Goal: Feedback & Contribution: Contribute content

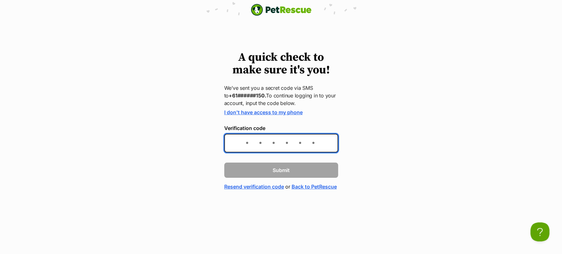
click at [241, 152] on input "Verification code" at bounding box center [281, 143] width 114 height 19
type input "798812"
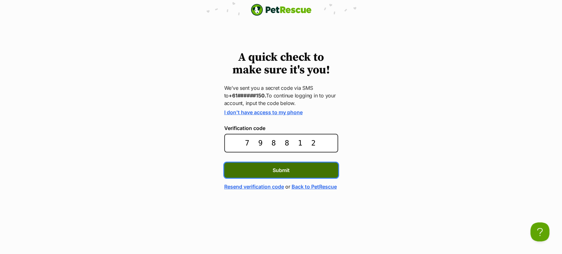
click at [294, 178] on button "Submit" at bounding box center [281, 170] width 114 height 15
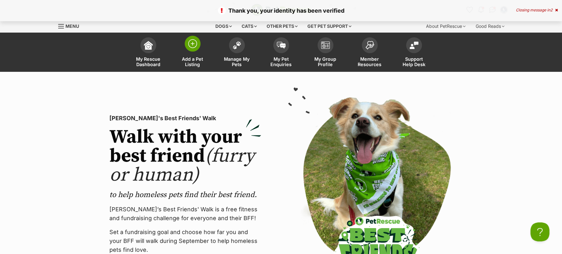
click at [202, 65] on span "Add a Pet Listing" at bounding box center [192, 61] width 28 height 11
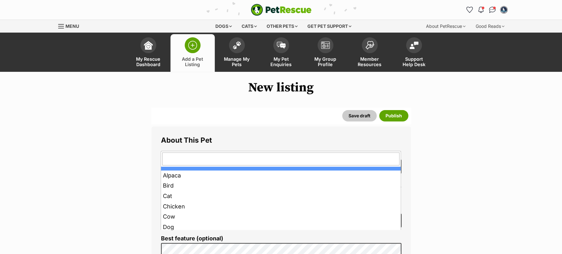
click at [398, 227] on span at bounding box center [398, 220] width 6 height 14
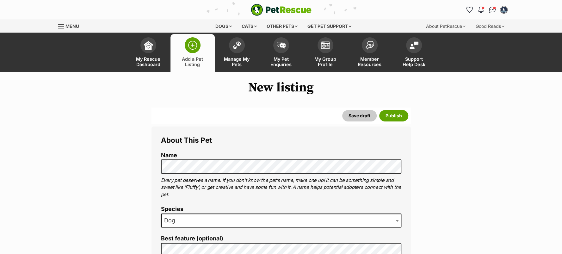
scroll to position [118, 0]
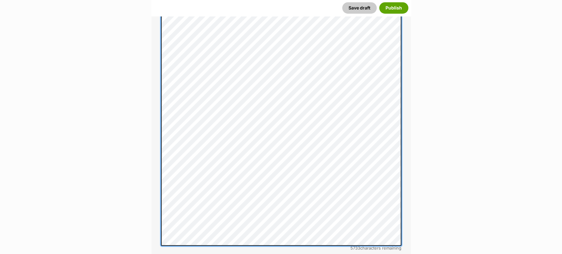
scroll to position [363, 0]
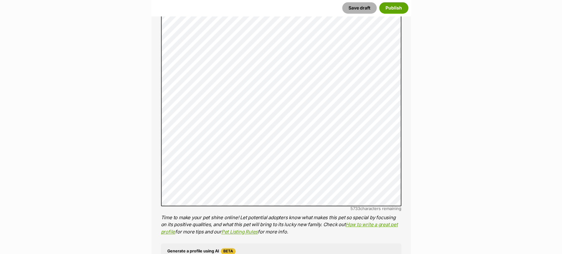
click at [354, 4] on button "Save draft" at bounding box center [359, 7] width 34 height 11
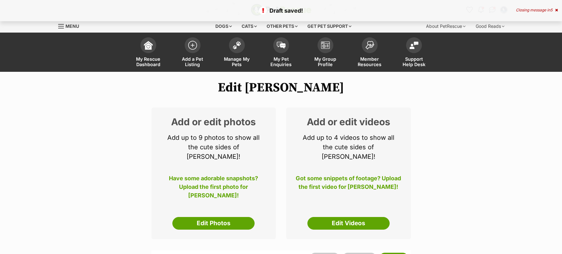
select select
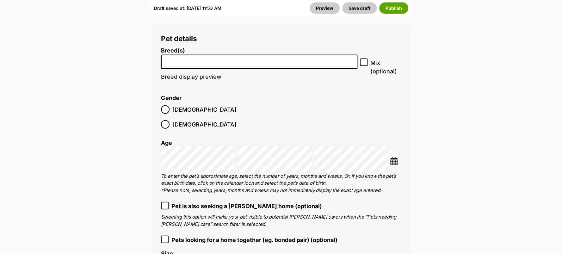
scroll to position [949, 0]
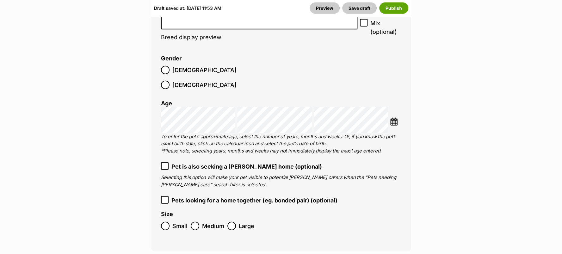
click at [312, 24] on input "search" at bounding box center [259, 20] width 192 height 7
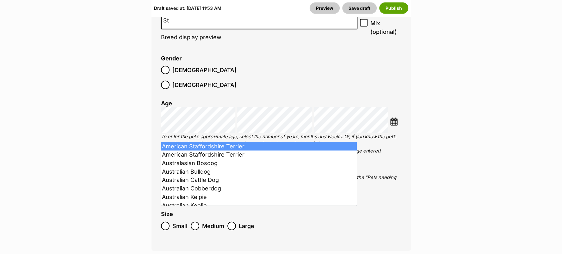
type input "St"
select select "9"
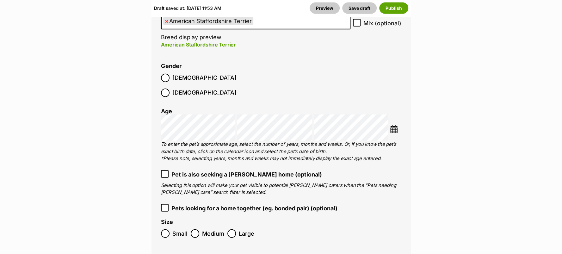
click at [359, 24] on icon at bounding box center [357, 22] width 4 height 3
click at [359, 27] on input "Mix (optional)" at bounding box center [357, 23] width 8 height 8
checkbox input "true"
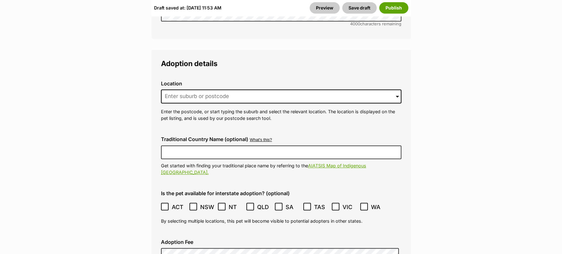
scroll to position [1660, 0]
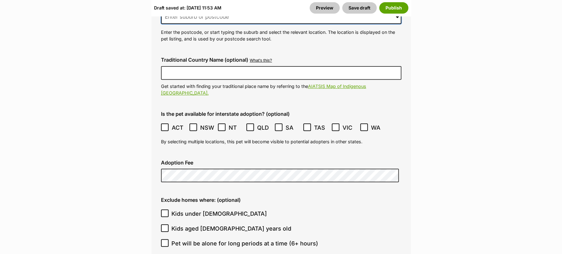
click at [219, 24] on input at bounding box center [281, 17] width 240 height 14
type input "MUDGEE"
type input "Australia"
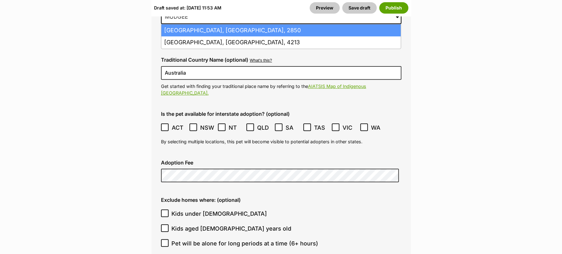
click at [238, 37] on li "Mudgee, New South Wales, 2850" at bounding box center [280, 30] width 239 height 12
type input "Mudgee, New South Wales, 2850"
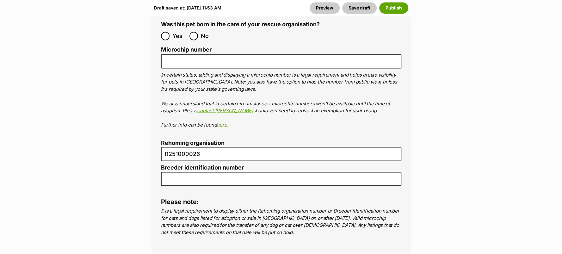
scroll to position [2293, 0]
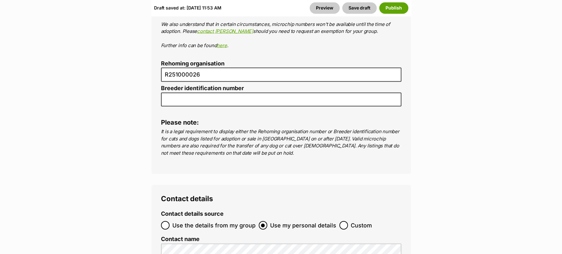
radio input "true"
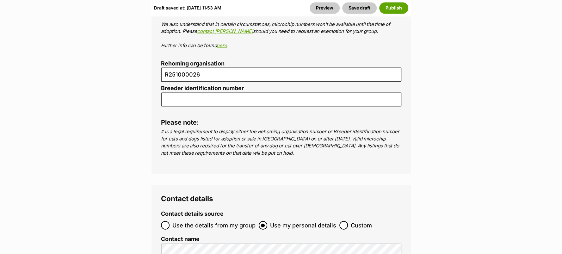
paste input "991003001986483"
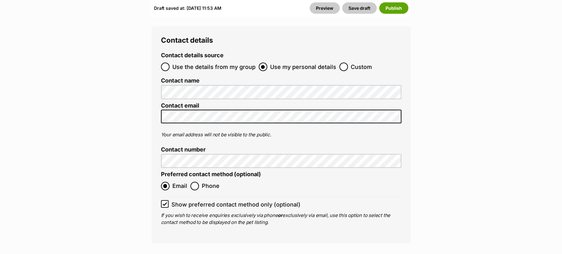
scroll to position [2530, 0]
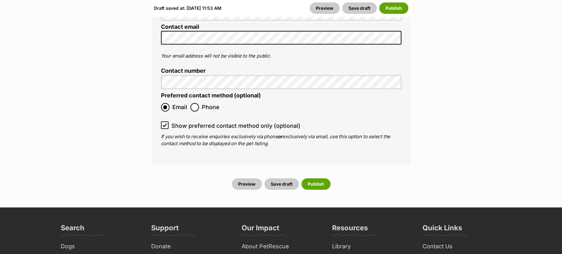
type input "991003001986483"
radio input "true"
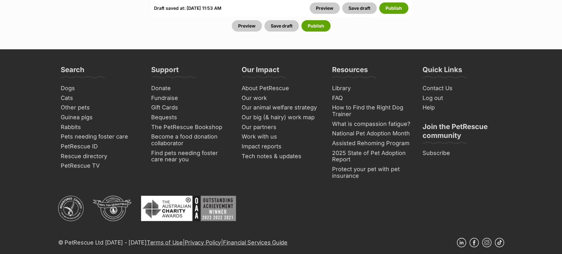
scroll to position [2767, 0]
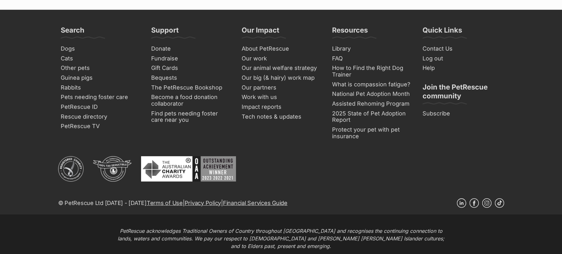
checkbox input "false"
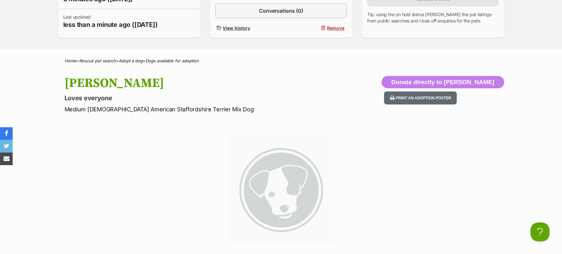
scroll to position [316, 0]
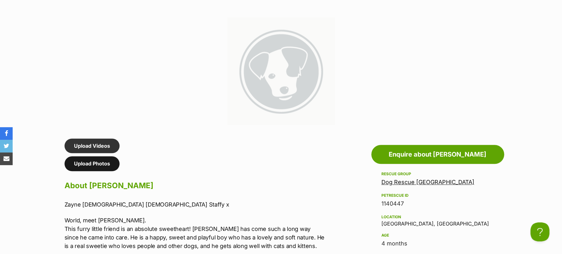
click at [118, 171] on link "Upload Photos" at bounding box center [92, 163] width 55 height 15
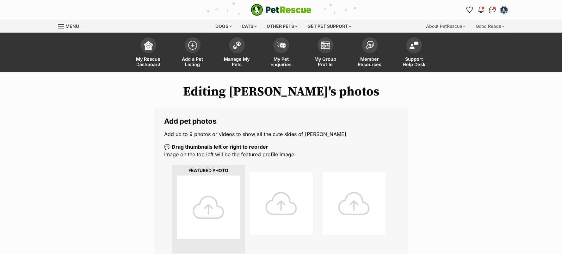
click at [221, 215] on div at bounding box center [208, 207] width 63 height 63
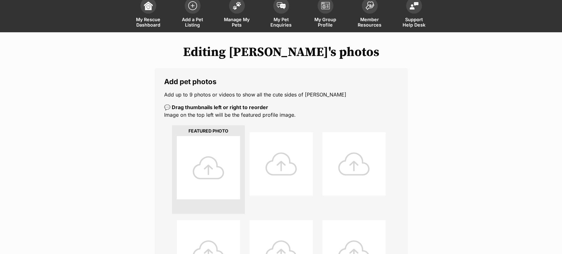
scroll to position [79, 0]
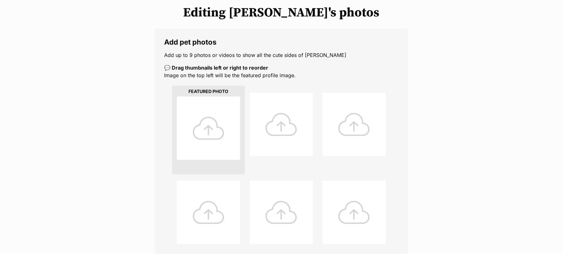
click at [213, 144] on div at bounding box center [208, 127] width 63 height 63
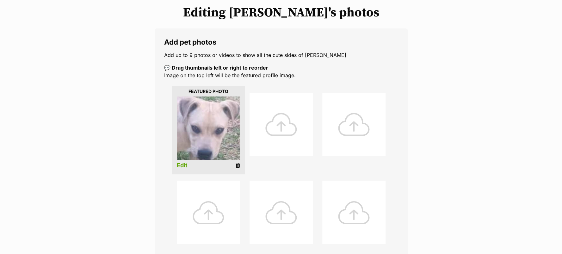
click at [278, 129] on div at bounding box center [281, 124] width 63 height 63
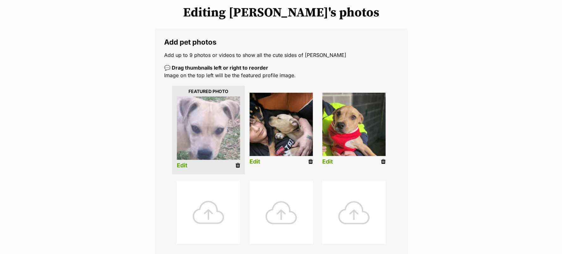
click at [207, 212] on div at bounding box center [208, 212] width 63 height 63
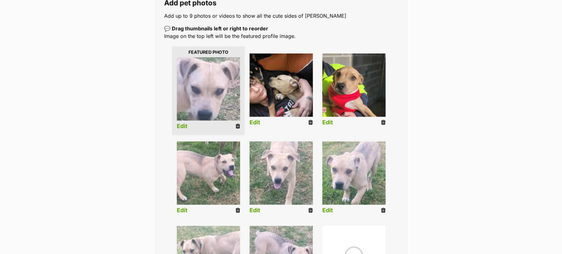
scroll to position [237, 0]
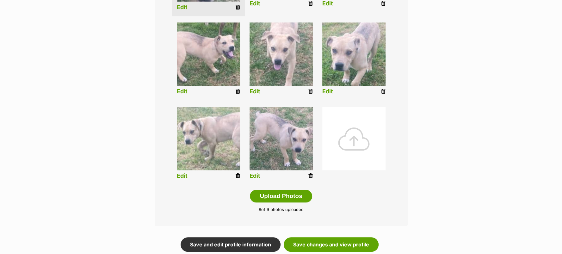
click at [353, 148] on div at bounding box center [353, 138] width 63 height 63
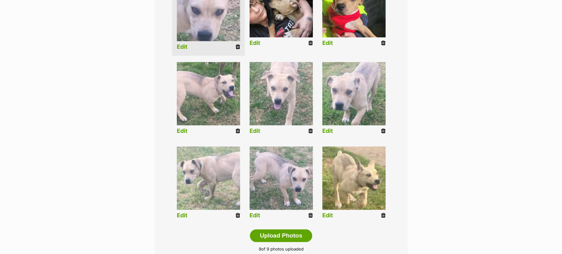
scroll to position [158, 0]
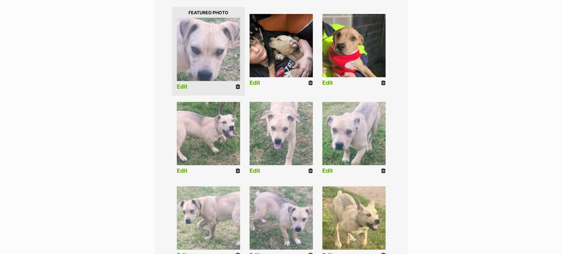
click at [310, 174] on icon at bounding box center [310, 171] width 4 height 6
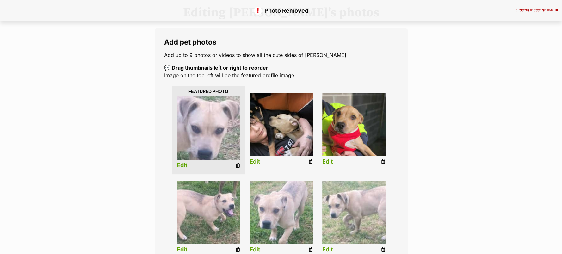
scroll to position [198, 0]
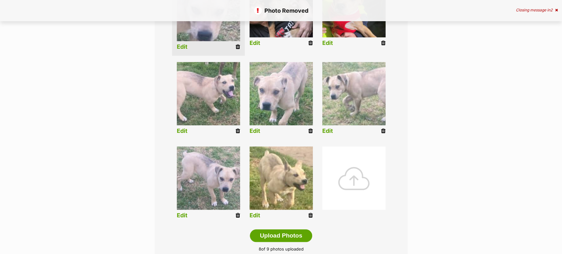
click at [381, 134] on icon at bounding box center [383, 131] width 4 height 6
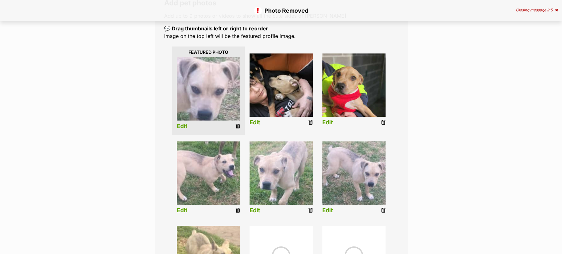
scroll to position [198, 0]
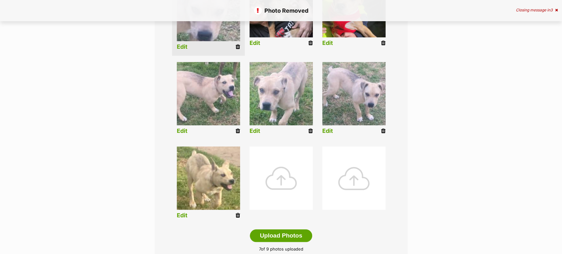
click at [279, 185] on div at bounding box center [281, 177] width 63 height 63
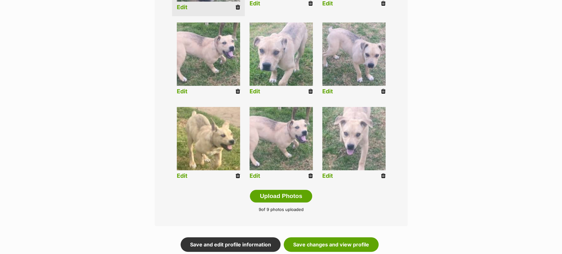
scroll to position [316, 0]
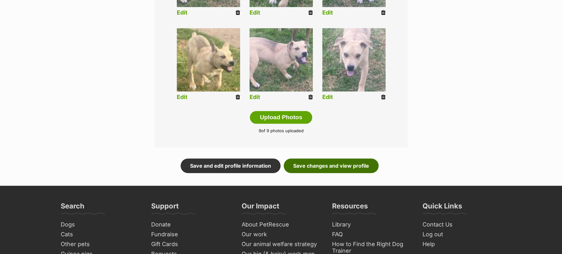
click at [340, 173] on link "Save changes and view profile" at bounding box center [331, 165] width 95 height 15
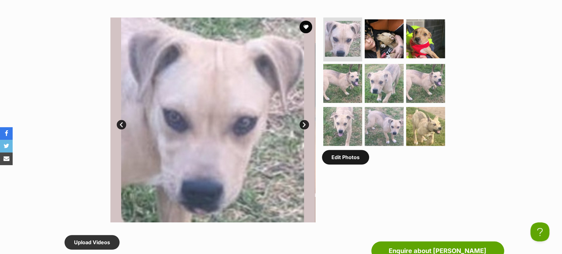
click at [358, 164] on link "Edit Photos" at bounding box center [345, 157] width 47 height 15
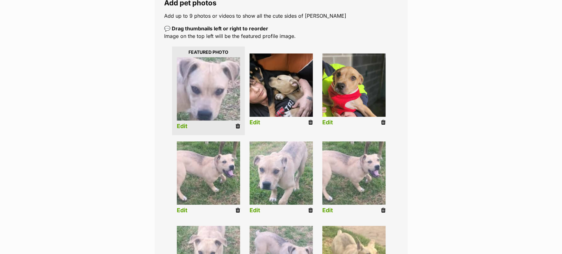
scroll to position [79, 0]
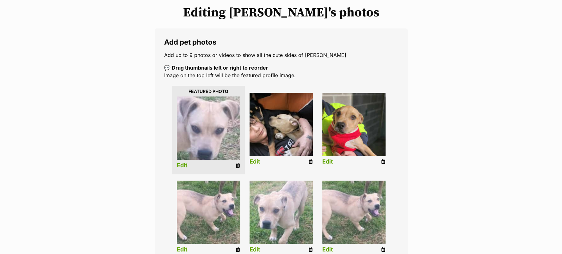
drag, startPoint x: 238, startPoint y: 172, endPoint x: 323, endPoint y: 29, distance: 165.9
click at [238, 168] on icon at bounding box center [238, 166] width 4 height 6
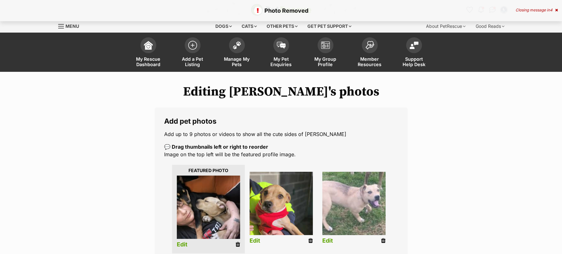
scroll to position [118, 0]
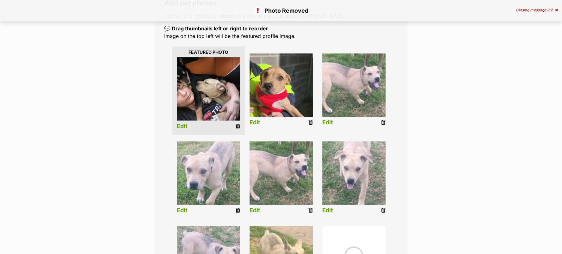
click at [215, 98] on img at bounding box center [208, 88] width 63 height 63
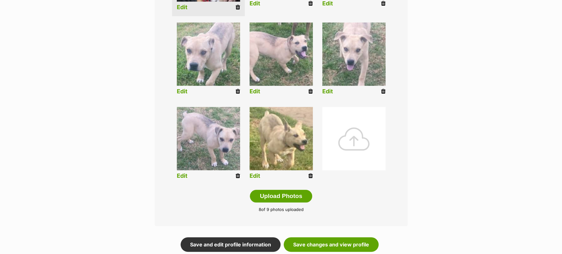
scroll to position [158, 0]
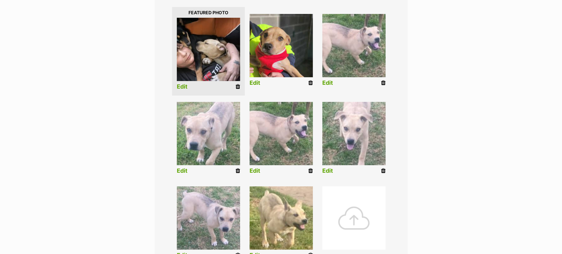
click at [355, 222] on div at bounding box center [353, 217] width 63 height 63
click at [357, 219] on div at bounding box center [353, 217] width 63 height 63
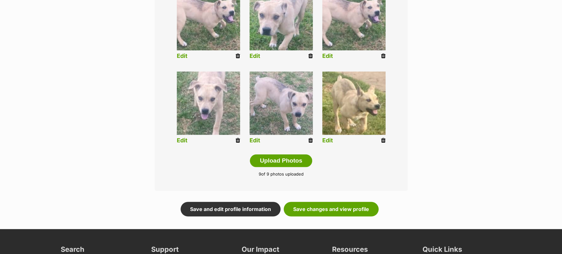
scroll to position [312, 0]
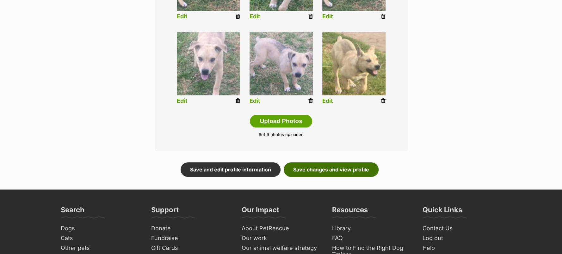
click at [343, 177] on link "Save changes and view profile" at bounding box center [331, 169] width 95 height 15
